Goal: Task Accomplishment & Management: Manage account settings

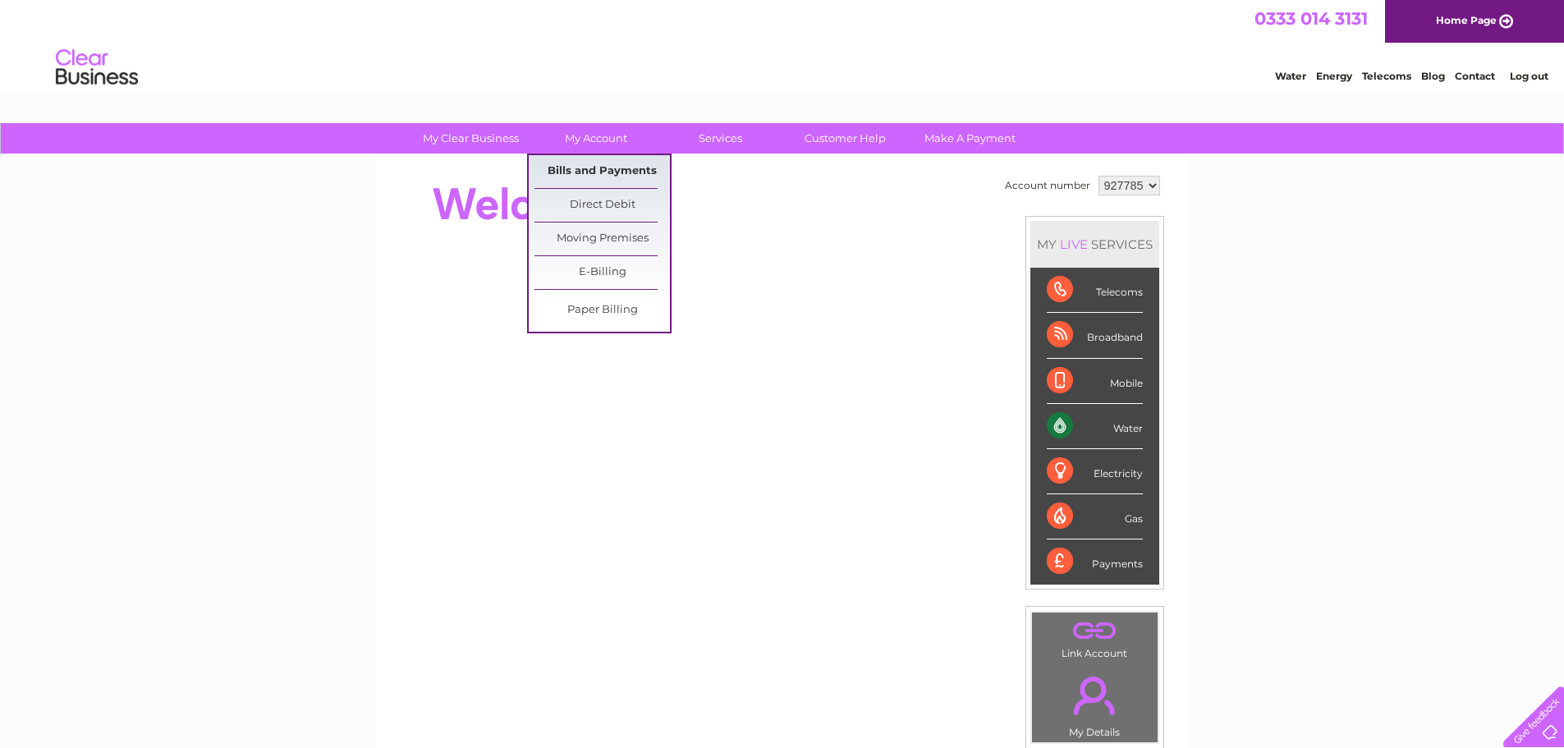
click at [595, 161] on link "Bills and Payments" at bounding box center [603, 171] width 136 height 33
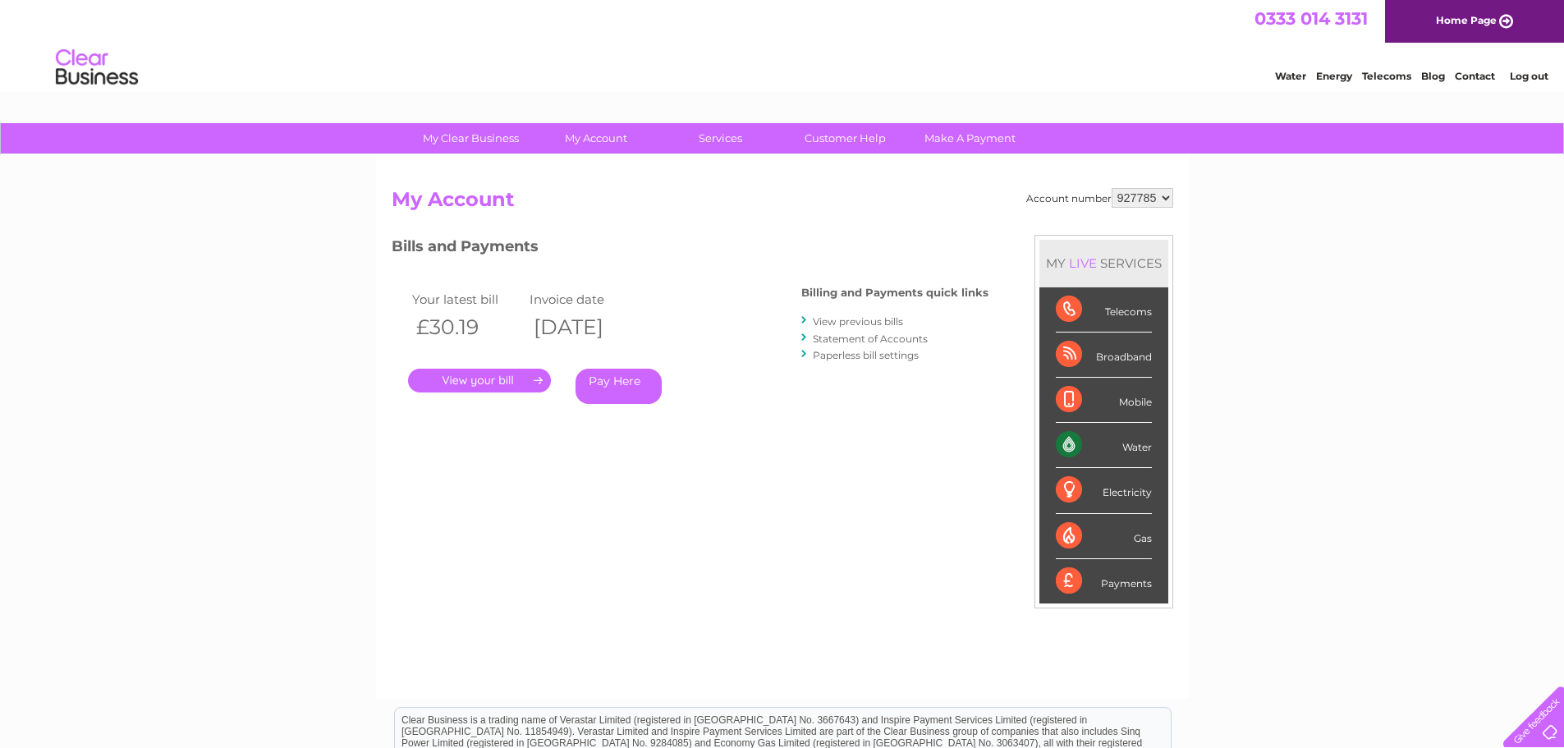
click at [497, 376] on link "." at bounding box center [479, 381] width 143 height 24
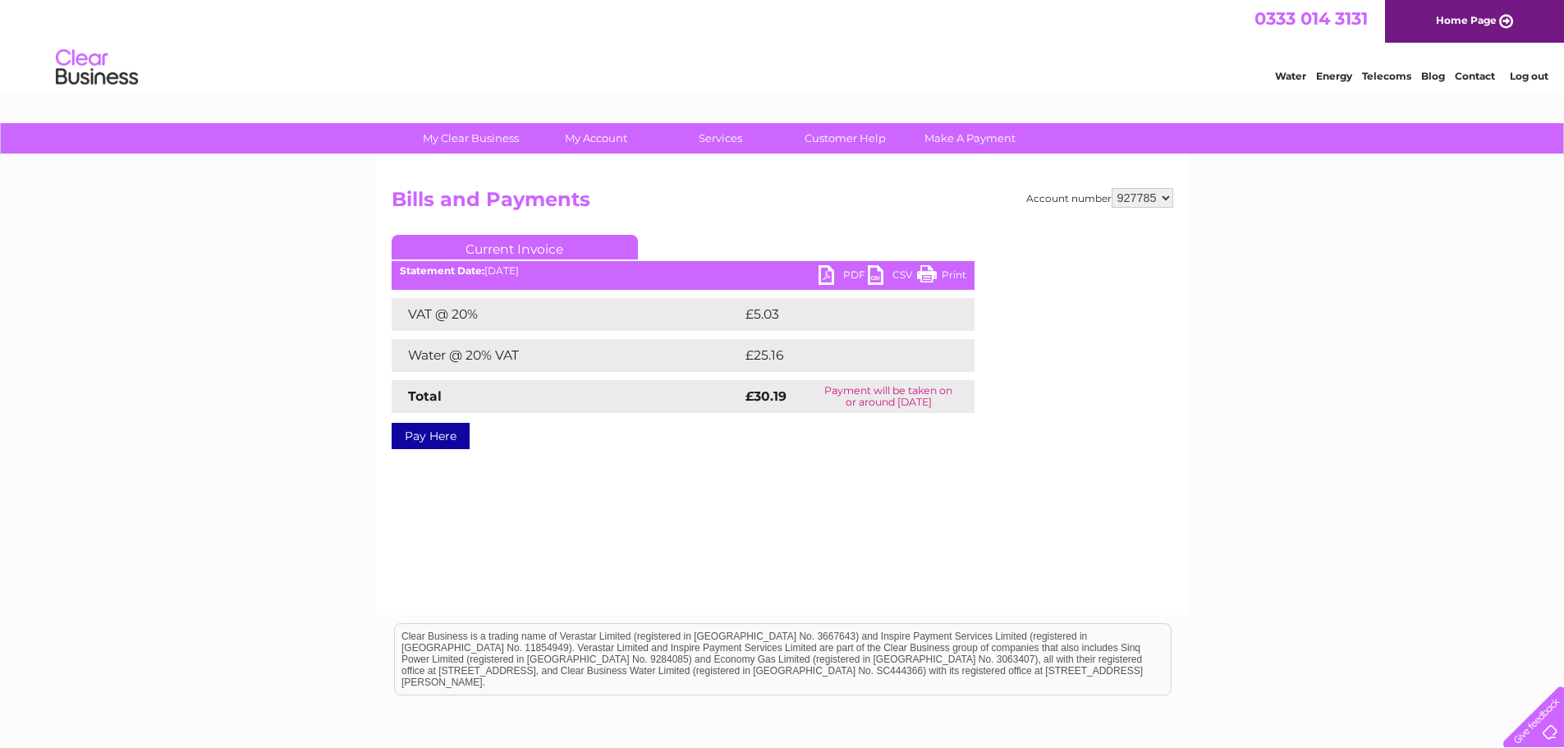
click at [845, 269] on link "PDF" at bounding box center [843, 277] width 49 height 24
